Goal: Information Seeking & Learning: Learn about a topic

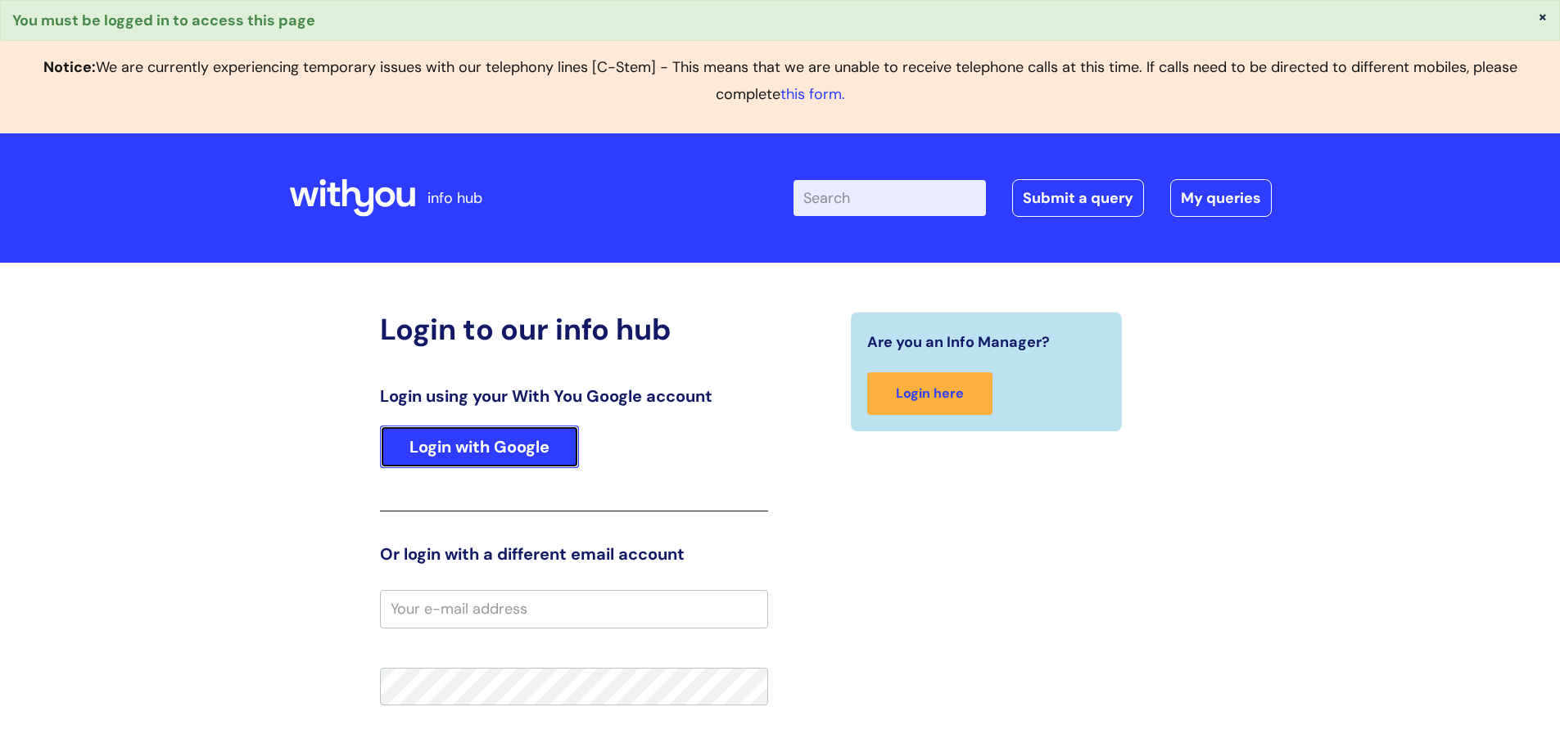
click at [534, 445] on link "Login with Google" at bounding box center [479, 447] width 199 height 43
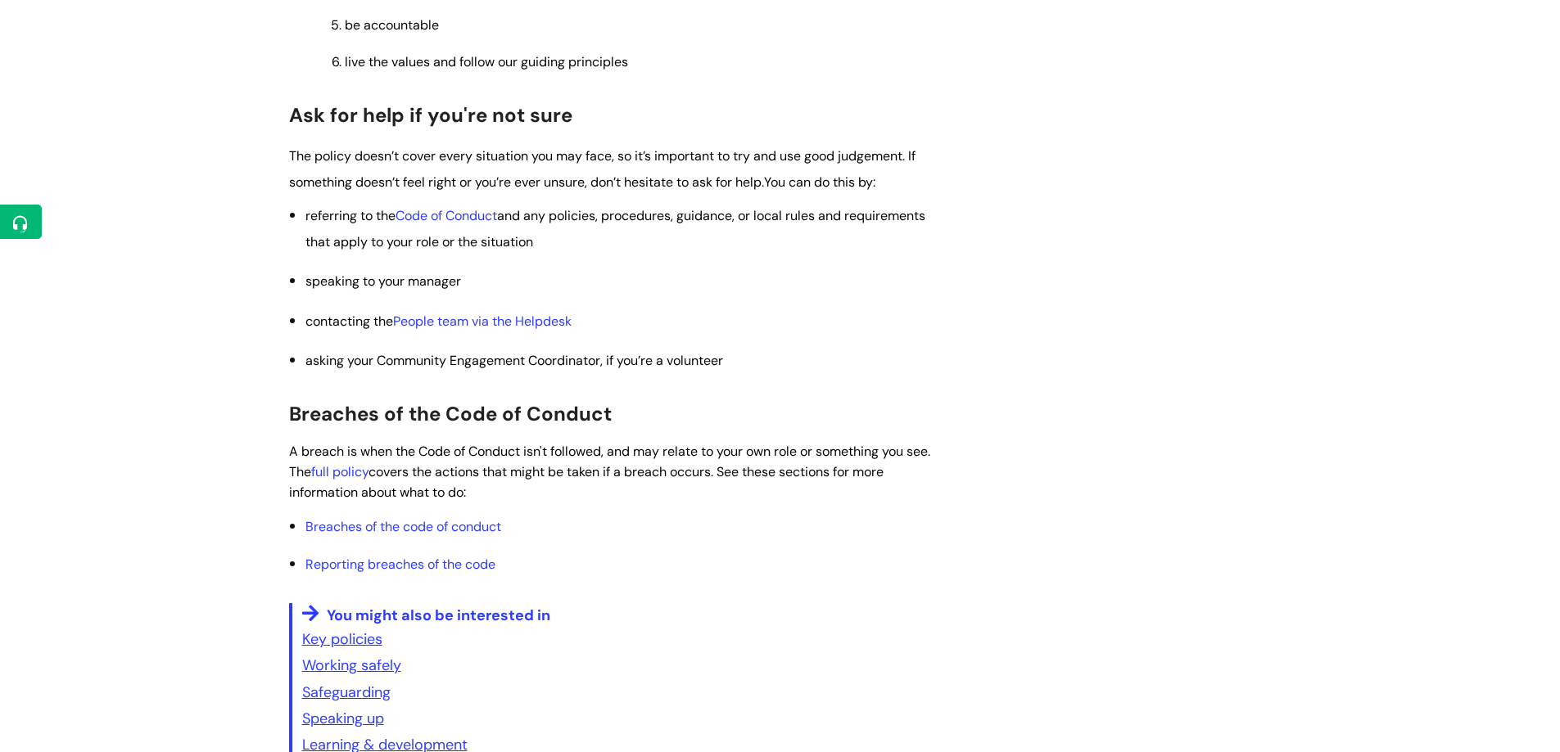
scroll to position [737, 0]
click at [482, 524] on span "Breaches of the code of conduct" at bounding box center [403, 525] width 196 height 17
